Goal: Transaction & Acquisition: Download file/media

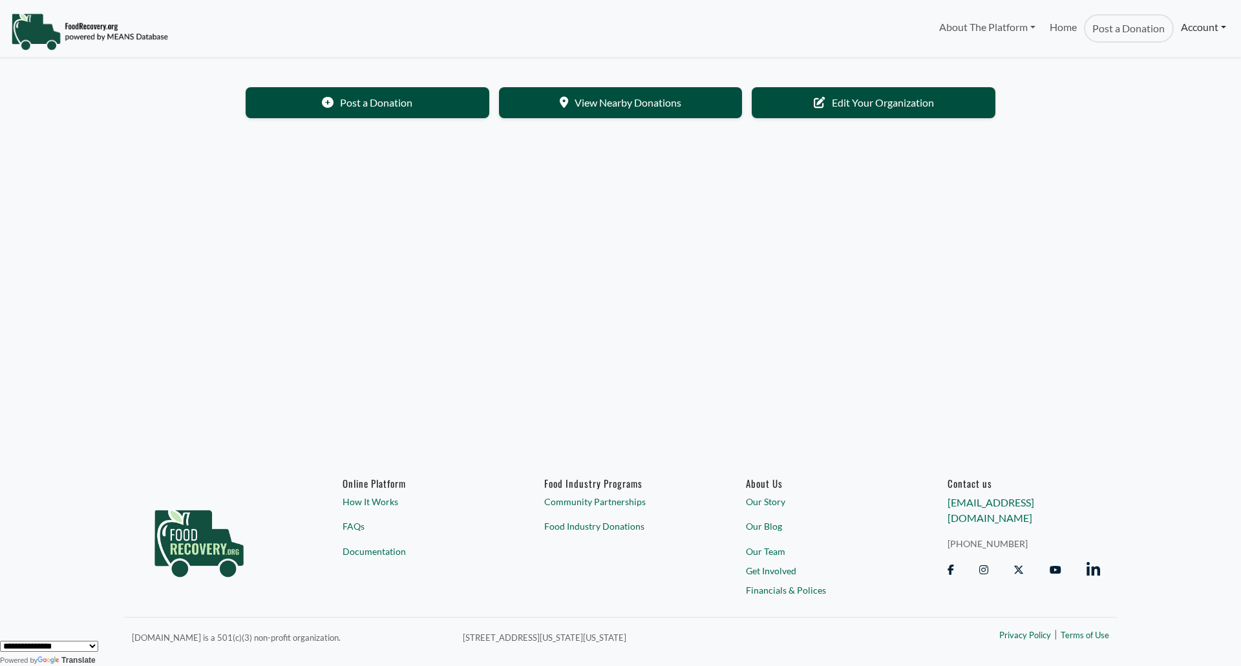
click at [1199, 33] on link "Account" at bounding box center [1203, 27] width 59 height 26
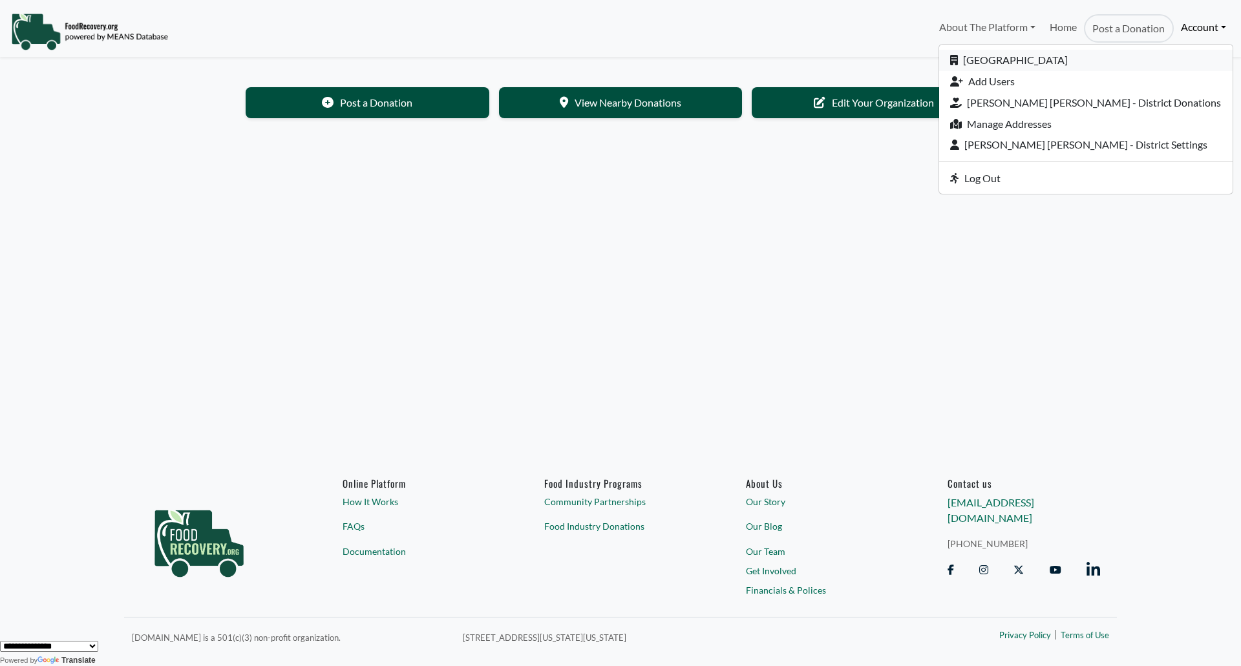
click at [1091, 61] on link "[GEOGRAPHIC_DATA]" at bounding box center [1085, 60] width 293 height 21
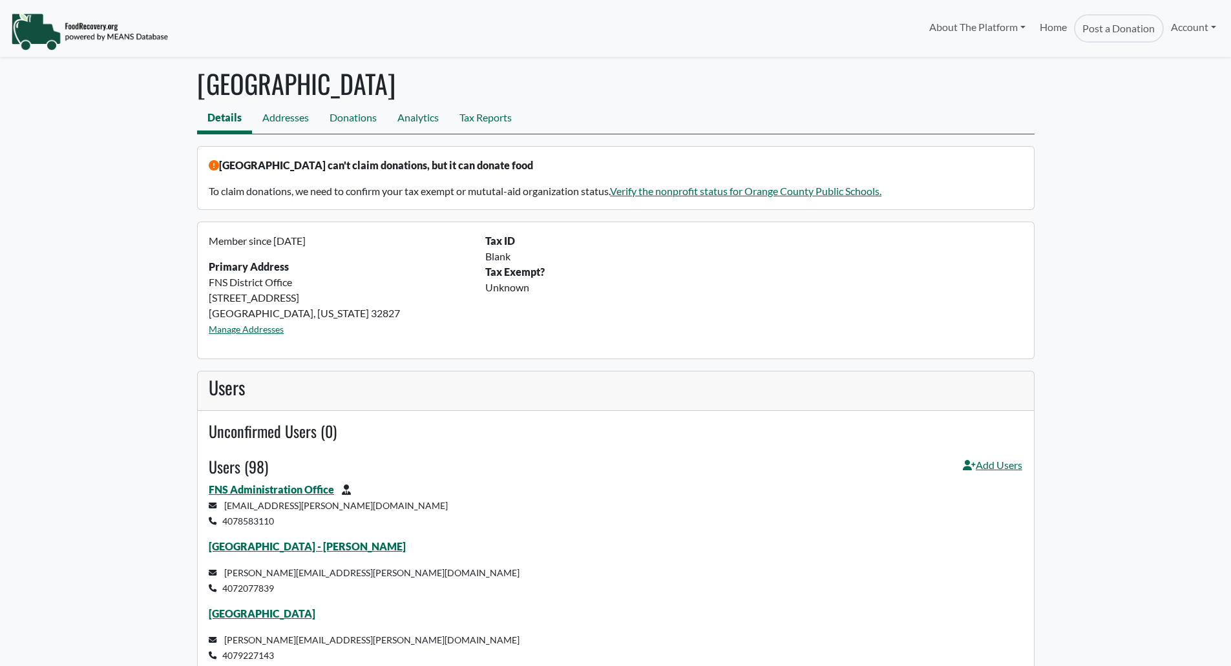
select select "Language Translate Widget"
click at [477, 117] on link "Tax Reports" at bounding box center [485, 119] width 73 height 29
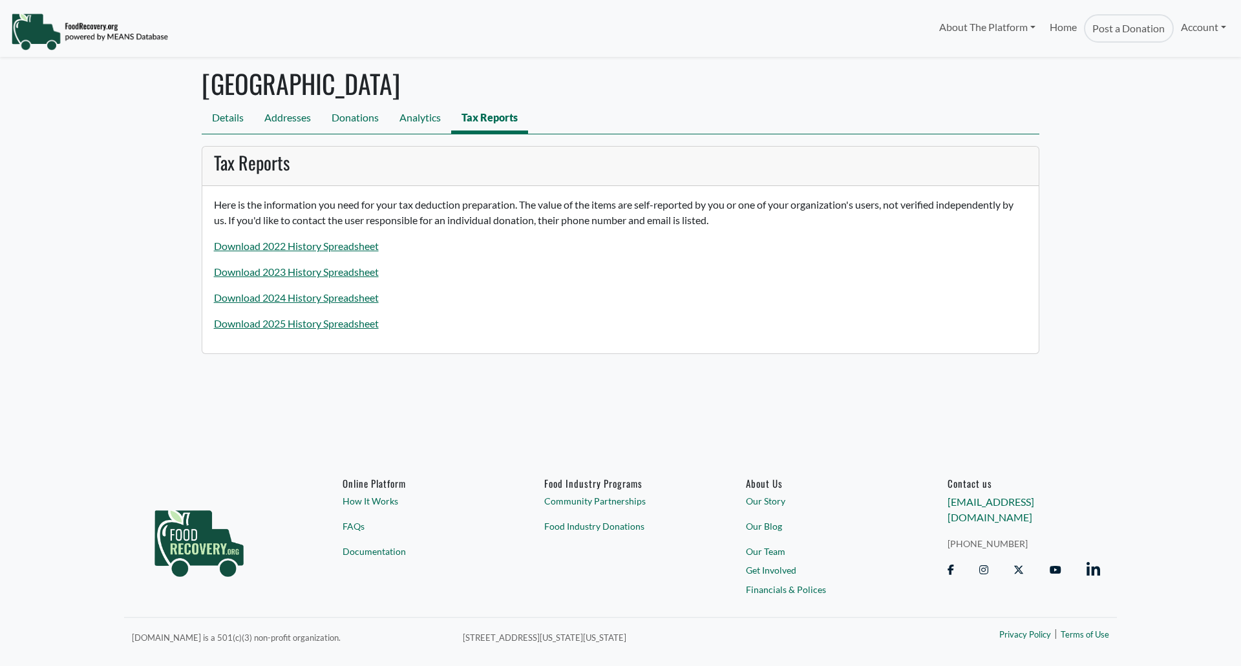
select select "Language Translate Widget"
click at [289, 326] on link "Download 2025 History Spreadsheet" at bounding box center [296, 323] width 165 height 12
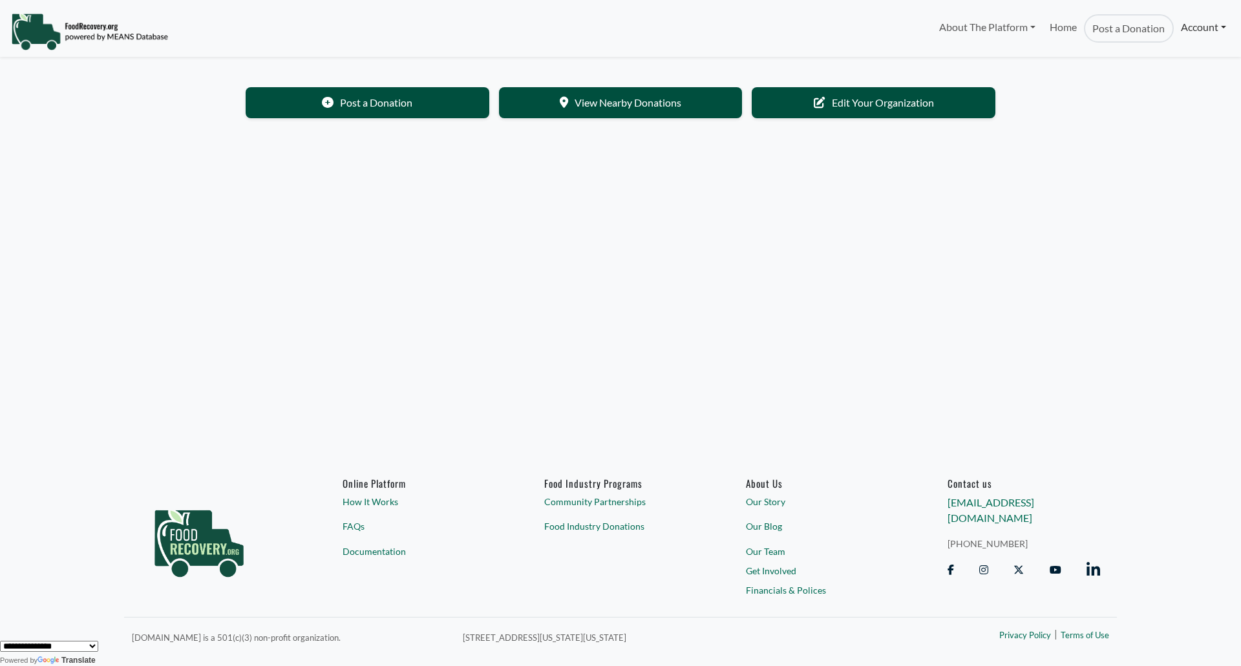
click at [1209, 31] on link "Account" at bounding box center [1203, 27] width 59 height 26
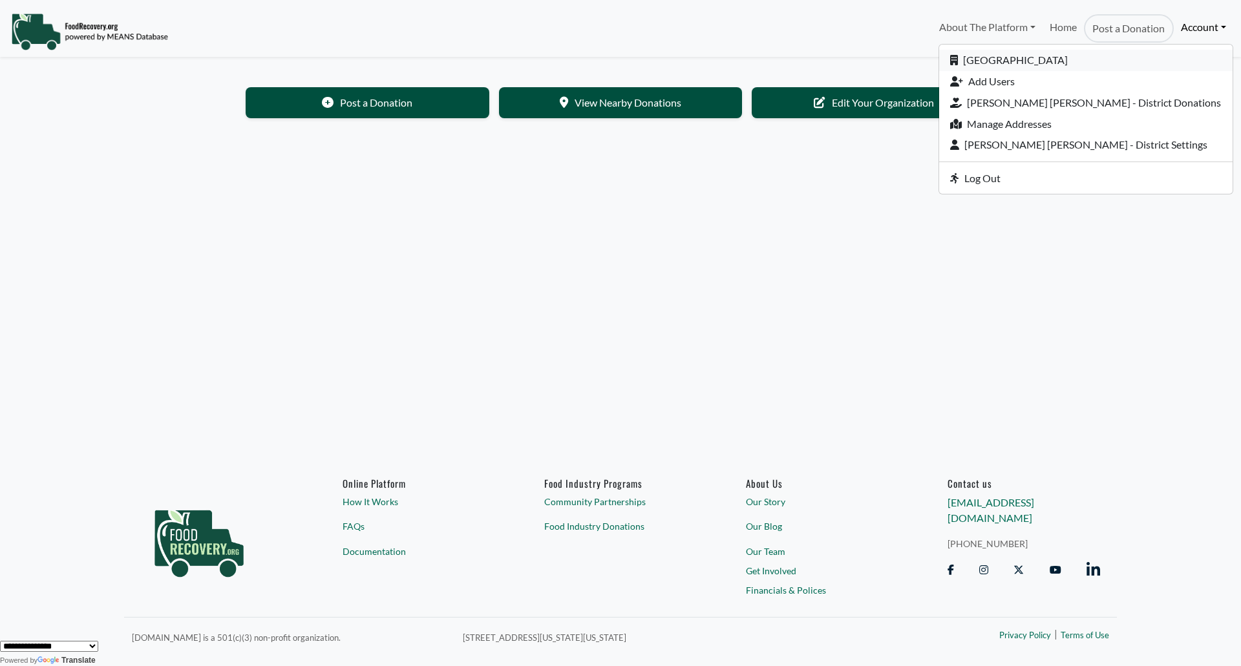
click at [1053, 58] on link "[GEOGRAPHIC_DATA]" at bounding box center [1085, 60] width 293 height 21
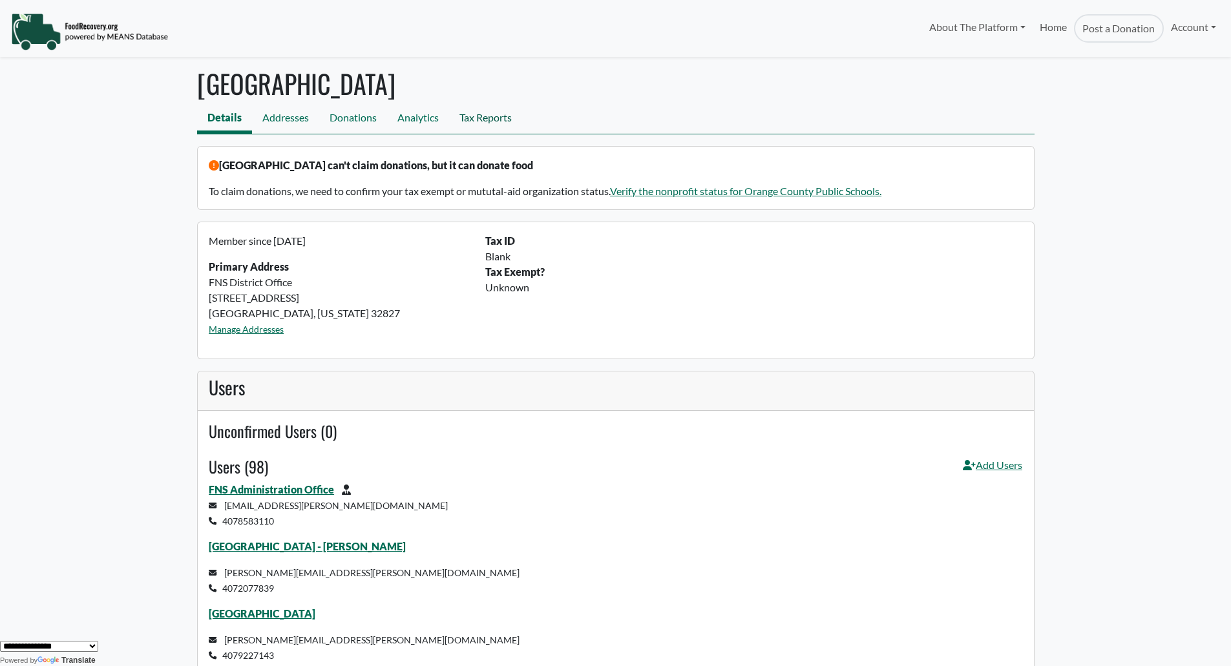
click at [471, 120] on link "Tax Reports" at bounding box center [485, 119] width 73 height 29
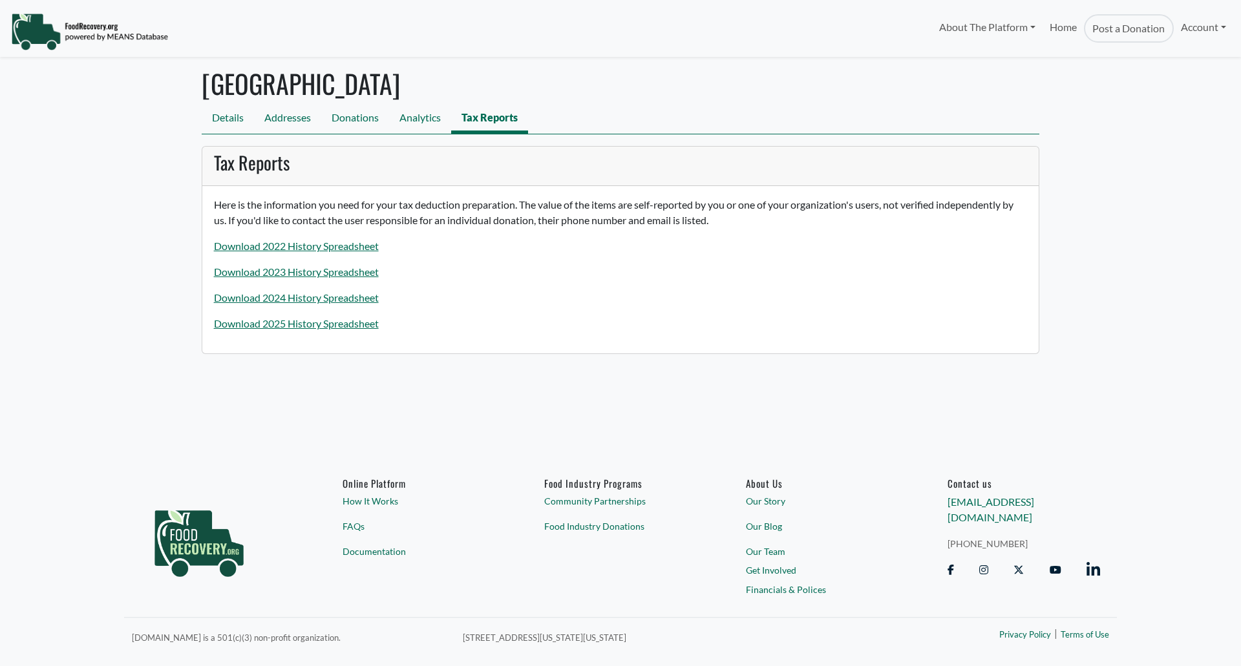
select select "Language Translate Widget"
click at [279, 322] on link "Download 2025 History Spreadsheet" at bounding box center [296, 323] width 165 height 12
